Goal: Information Seeking & Learning: Learn about a topic

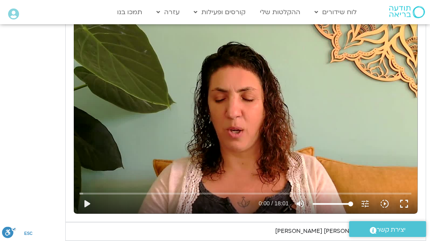
scroll to position [421, 0]
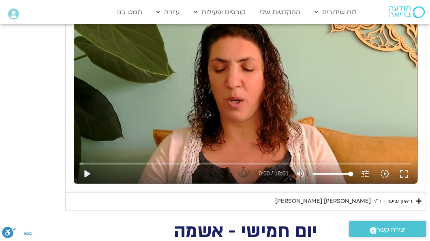
scroll to position [505, 0]
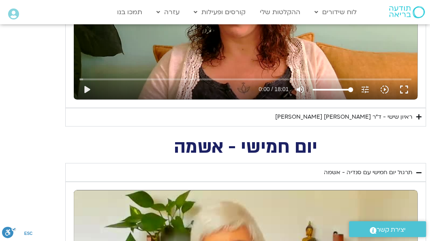
click at [419, 120] on icon "Accordion. Open links with Enter or Space, close with Escape, and navigate with…" at bounding box center [418, 117] width 5 height 6
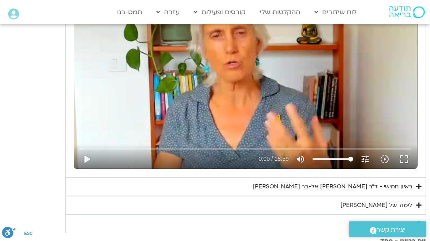
scroll to position [1053, 0]
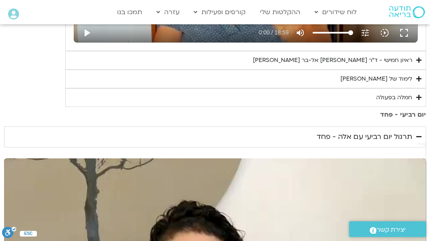
click at [415, 70] on summary "ראיון חמישי - ד"ר [PERSON_NAME] אל-בר [PERSON_NAME]" at bounding box center [245, 60] width 360 height 19
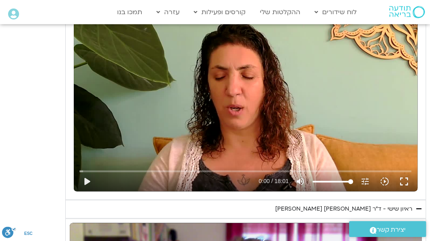
scroll to position [463, 0]
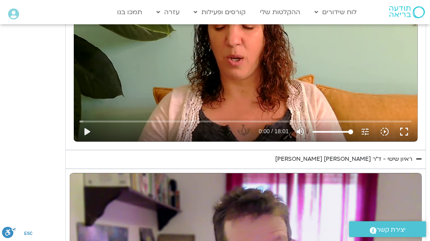
click at [417, 162] on icon "Accordion. Open links with Enter or Space, close with Escape, and navigate with…" at bounding box center [418, 159] width 5 height 6
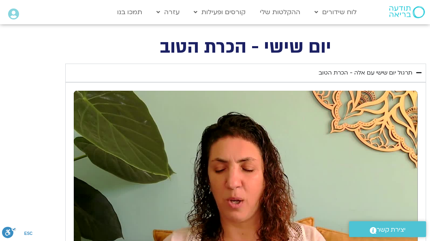
scroll to position [295, 0]
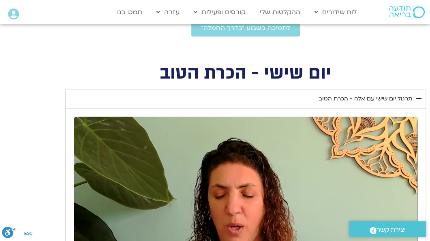
click at [419, 102] on icon "Accordion. Open links with Enter or Space, close with Escape, and navigate with…" at bounding box center [418, 99] width 5 height 6
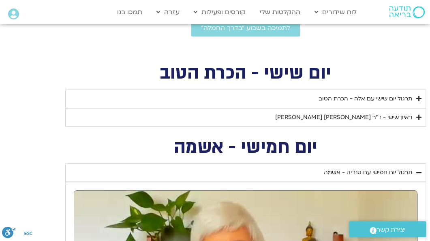
click at [419, 102] on icon "Accordion. Open links with Enter or Space, close with Escape, and navigate with…" at bounding box center [418, 99] width 5 height 6
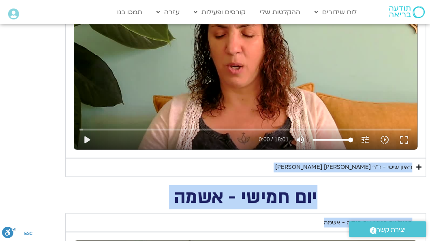
scroll to position [476, 0]
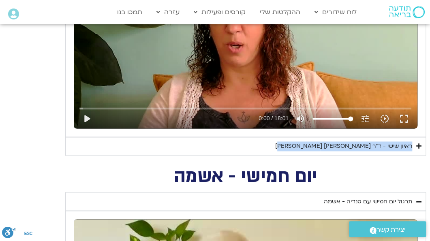
drag, startPoint x: 332, startPoint y: 79, endPoint x: 285, endPoint y: 161, distance: 94.3
click at [285, 155] on div "יום שישי - הכרת הטוב השבוע שלנו מתחיל מהבסיס, תרגול של חמלה עצמית – נוכחת וקשוב…" at bounding box center [214, 19] width 421 height 272
copy div "נא להזין כתובת אימייל כדי לצפות בסרטון. אני מאשר/ת קבלת מידע למייל ולנייד צפייה…"
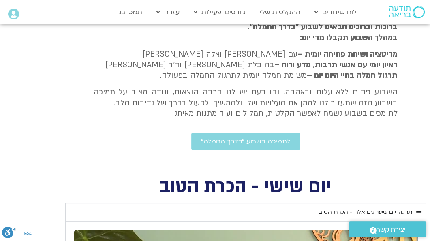
scroll to position [0, 0]
